Goal: Task Accomplishment & Management: Manage account settings

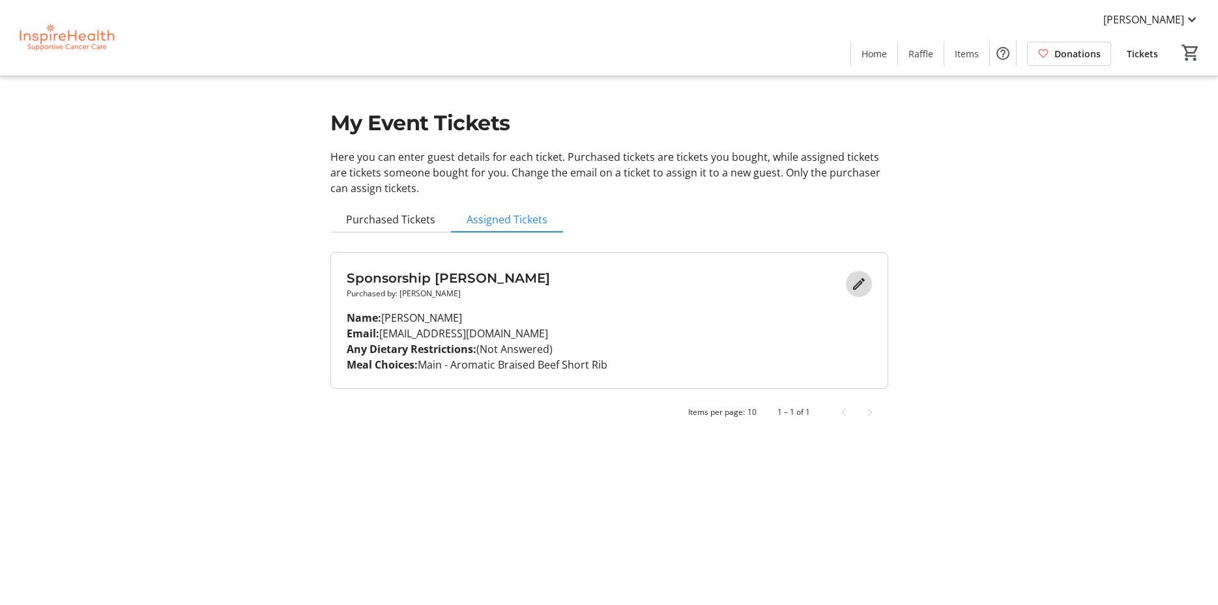
click at [857, 282] on mat-icon "Edit" at bounding box center [859, 284] width 16 height 16
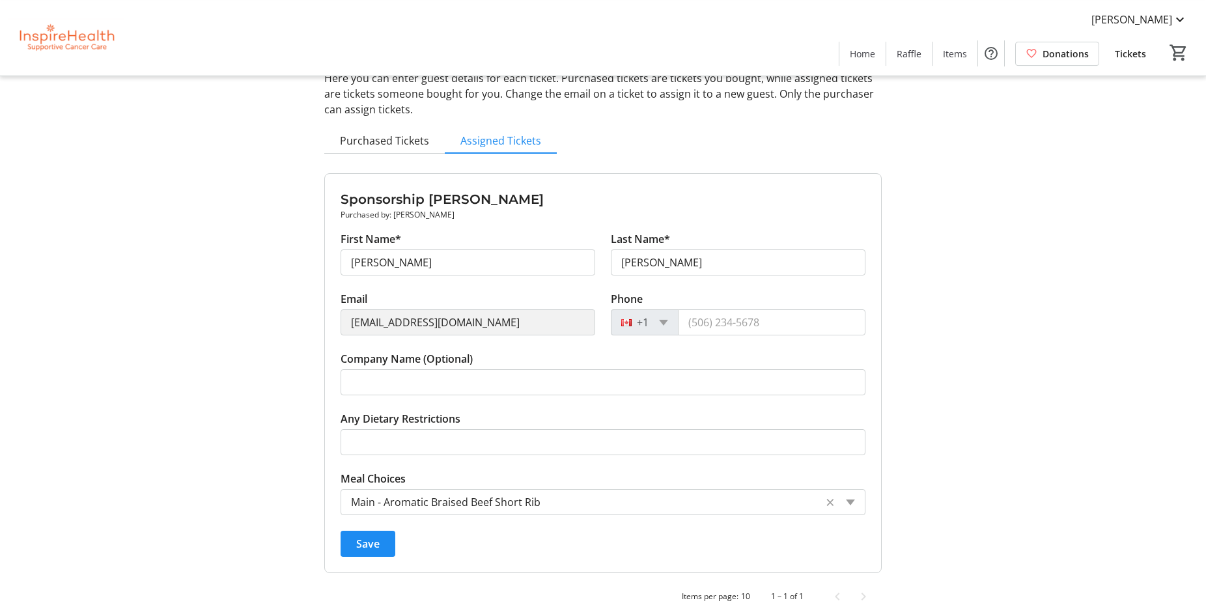
scroll to position [99, 0]
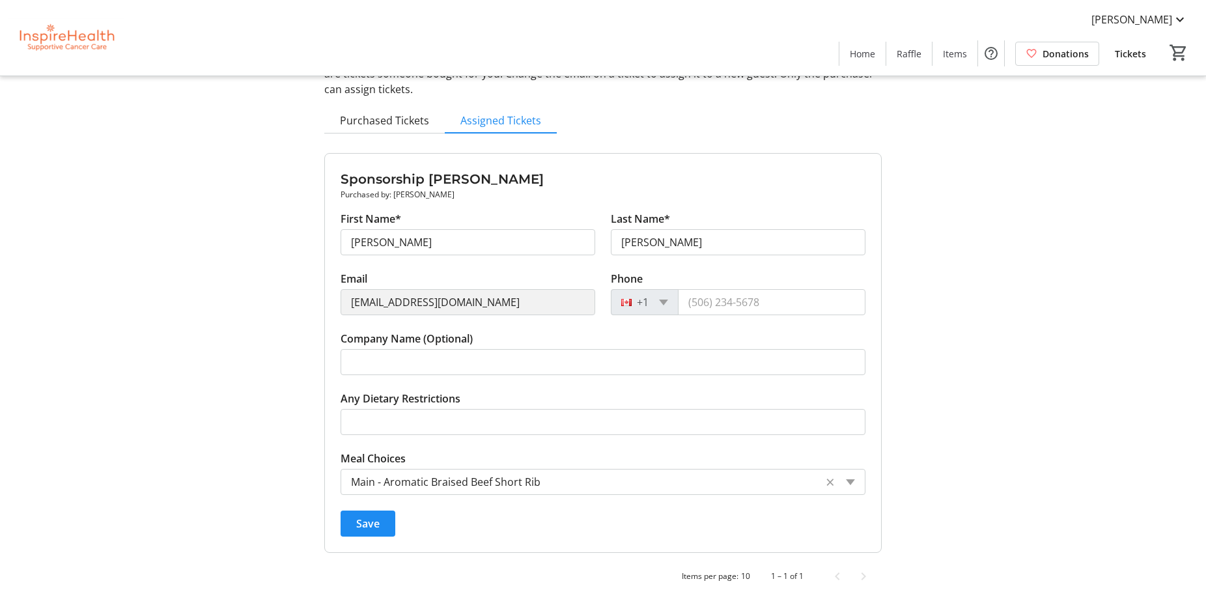
click at [491, 395] on tr-form-field "Any Dietary Restrictions" at bounding box center [603, 421] width 525 height 60
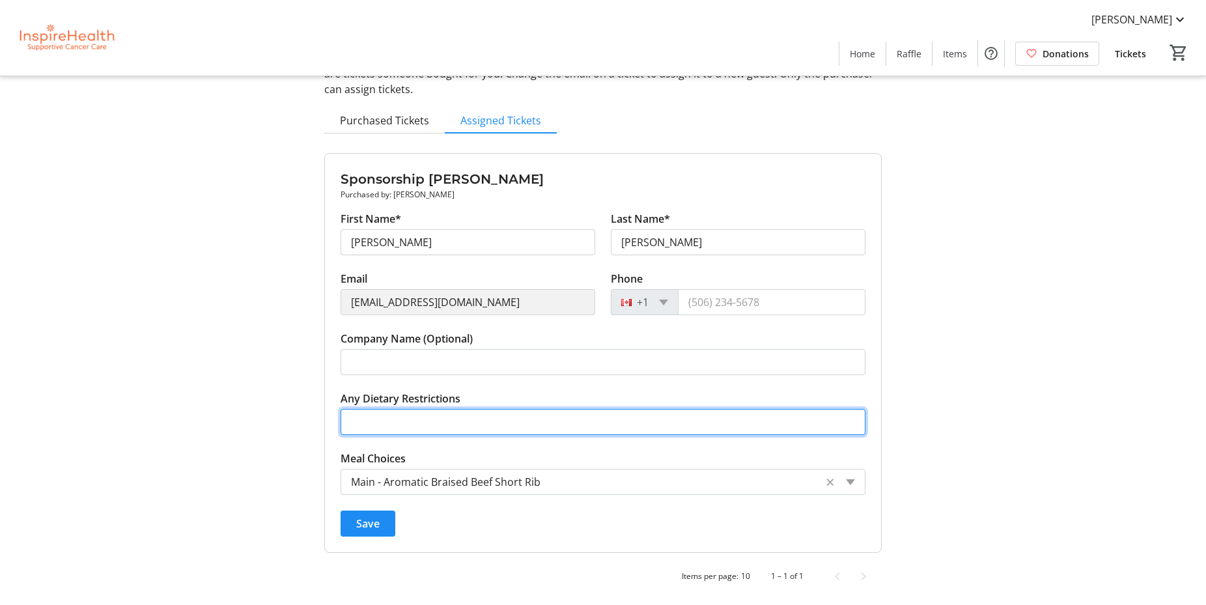
click at [436, 429] on input "Any Dietary Restrictions" at bounding box center [603, 422] width 525 height 26
type input "[MEDICAL_DATA]"
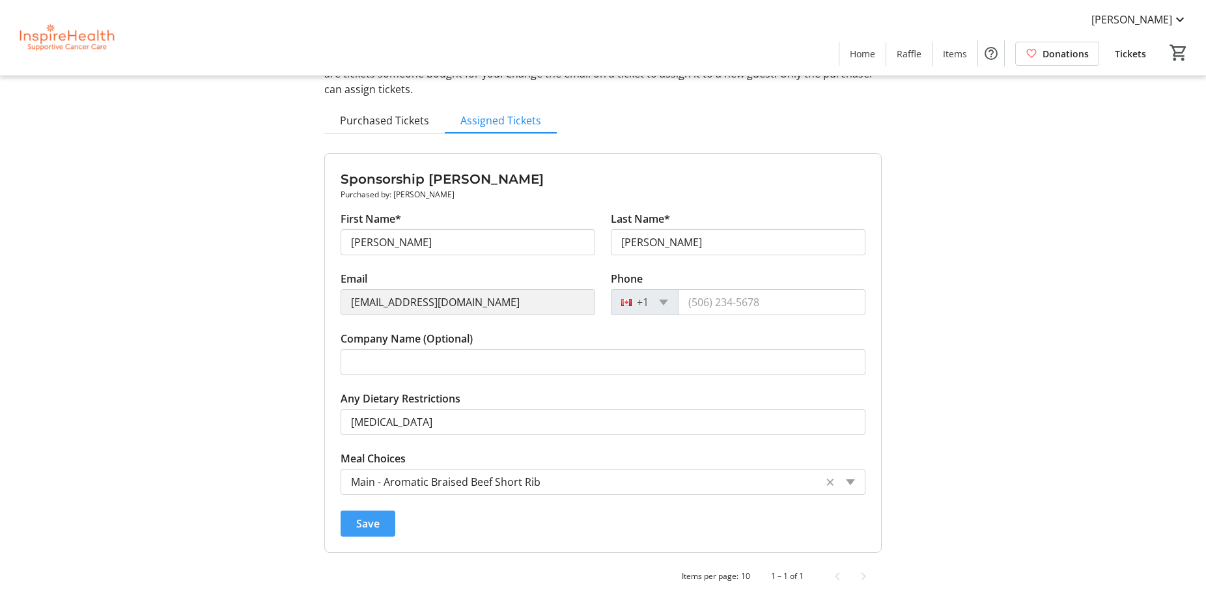
click at [376, 519] on span "Save" at bounding box center [367, 524] width 23 height 16
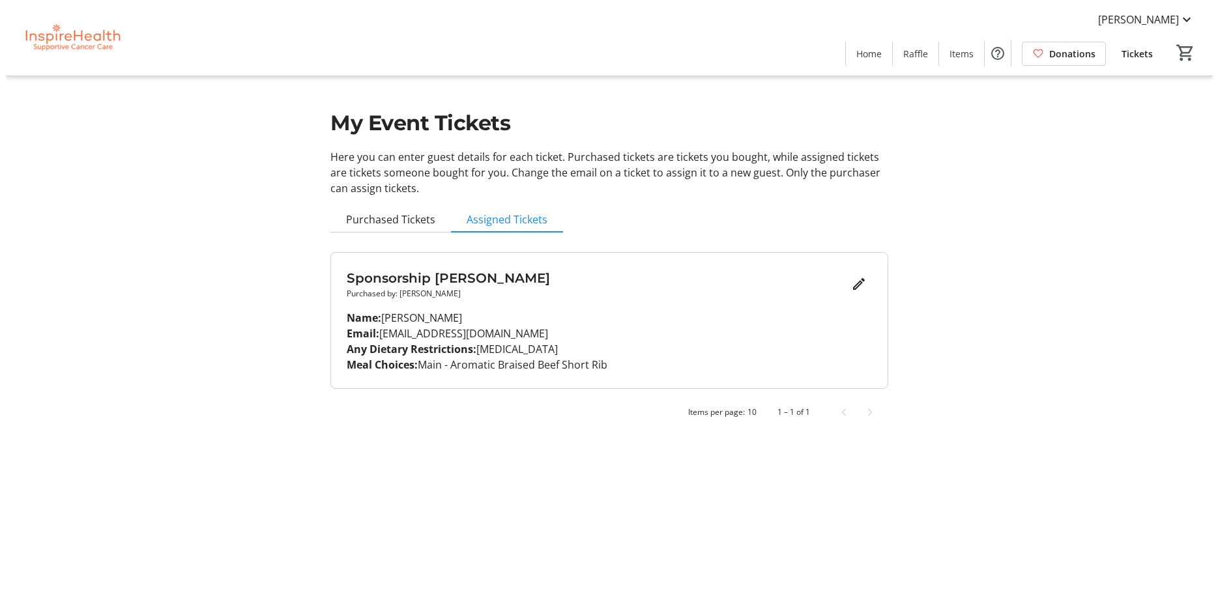
scroll to position [0, 0]
click at [884, 53] on span "Home" at bounding box center [873, 54] width 25 height 14
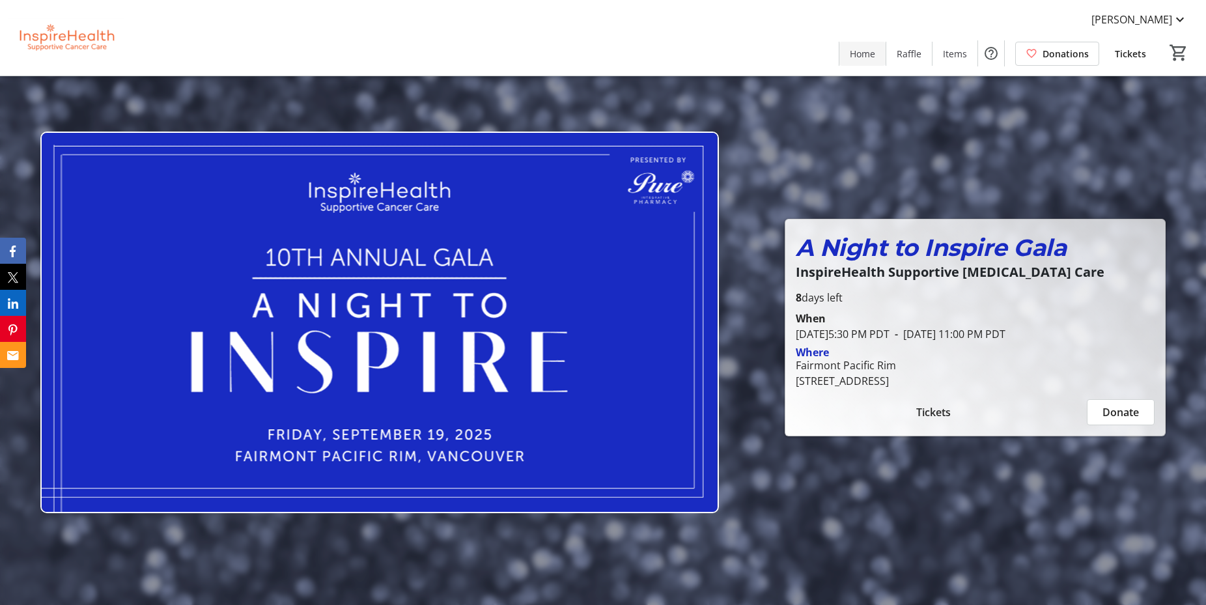
click at [857, 46] on span at bounding box center [863, 53] width 46 height 31
